Goal: Find specific page/section: Find specific page/section

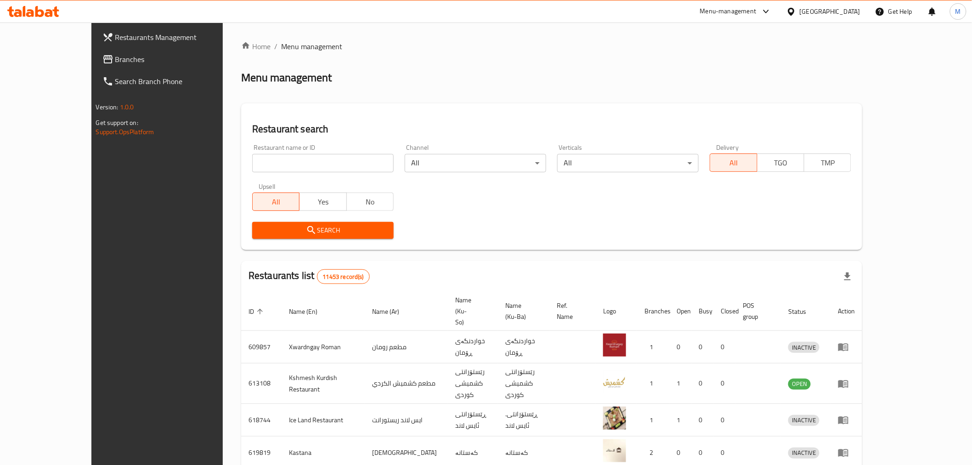
drag, startPoint x: 240, startPoint y: 150, endPoint x: 245, endPoint y: 155, distance: 7.1
click at [252, 154] on div "Restaurant name or ID Restaurant name or ID" at bounding box center [323, 158] width 142 height 28
click at [252, 155] on input "search" at bounding box center [323, 163] width 142 height 18
type input "دوبامين"
click button "Search" at bounding box center [323, 230] width 142 height 17
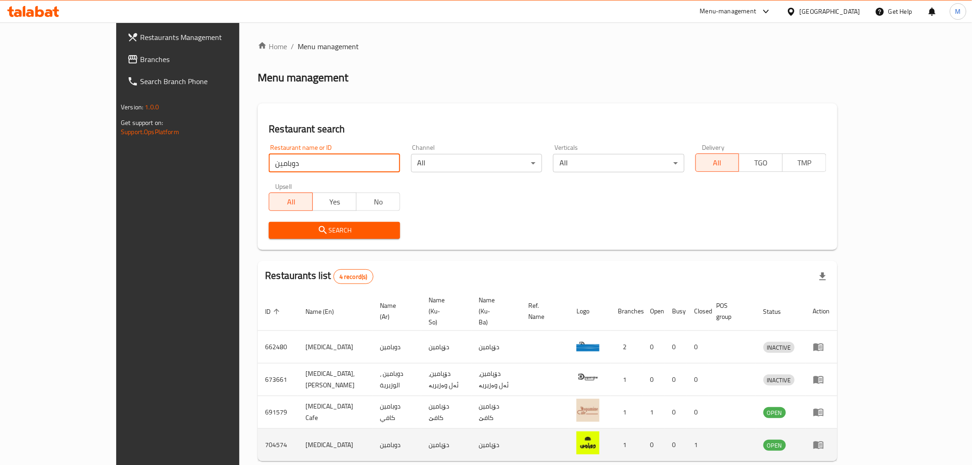
click at [298, 429] on td "[MEDICAL_DATA]" at bounding box center [335, 445] width 74 height 33
copy td "[MEDICAL_DATA]"
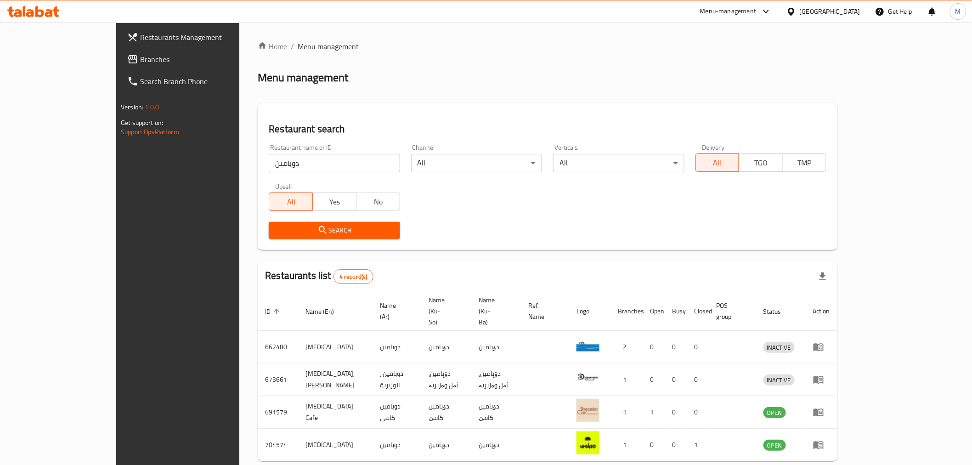
click at [269, 168] on input "دوبامين" at bounding box center [334, 163] width 131 height 18
click at [374, 196] on div "Upsell All Yes No" at bounding box center [334, 197] width 142 height 39
click at [269, 165] on input "search" at bounding box center [334, 163] width 131 height 18
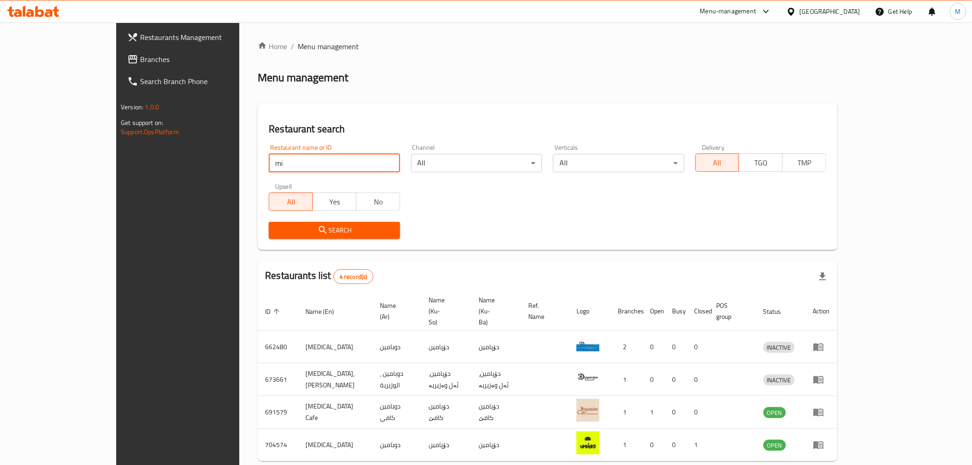
type input "m"
